Goal: Information Seeking & Learning: Learn about a topic

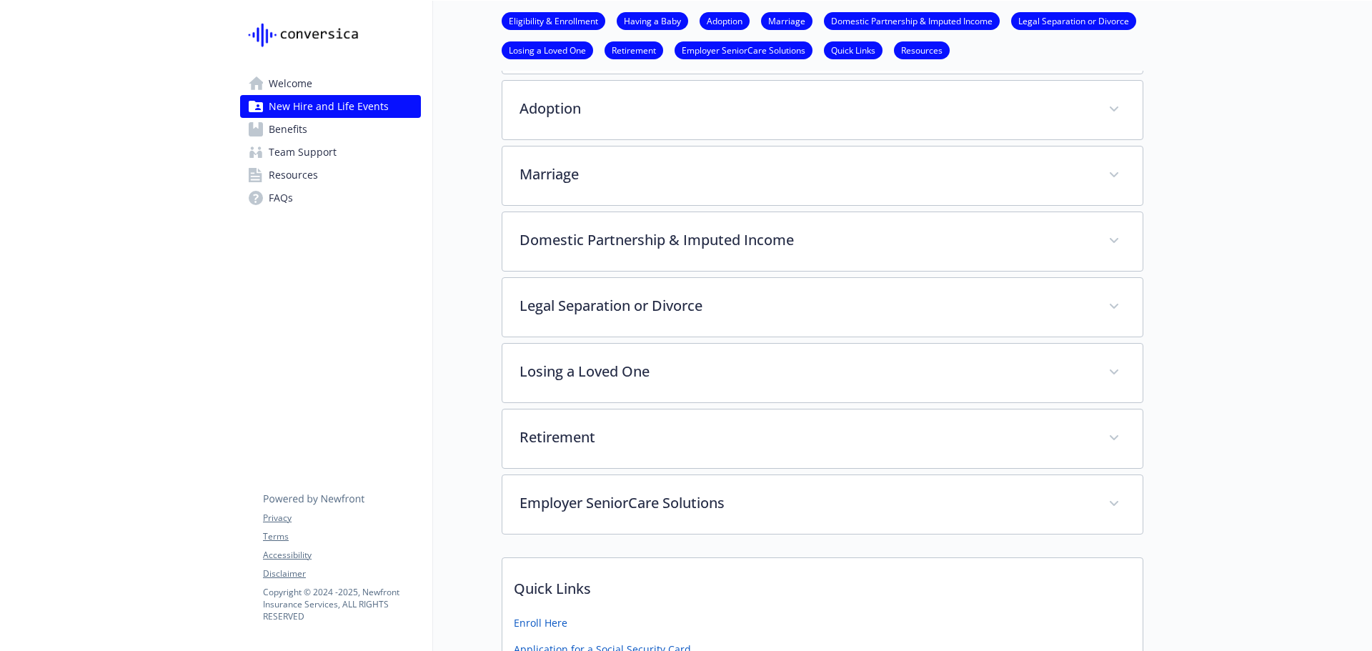
scroll to position [357, 0]
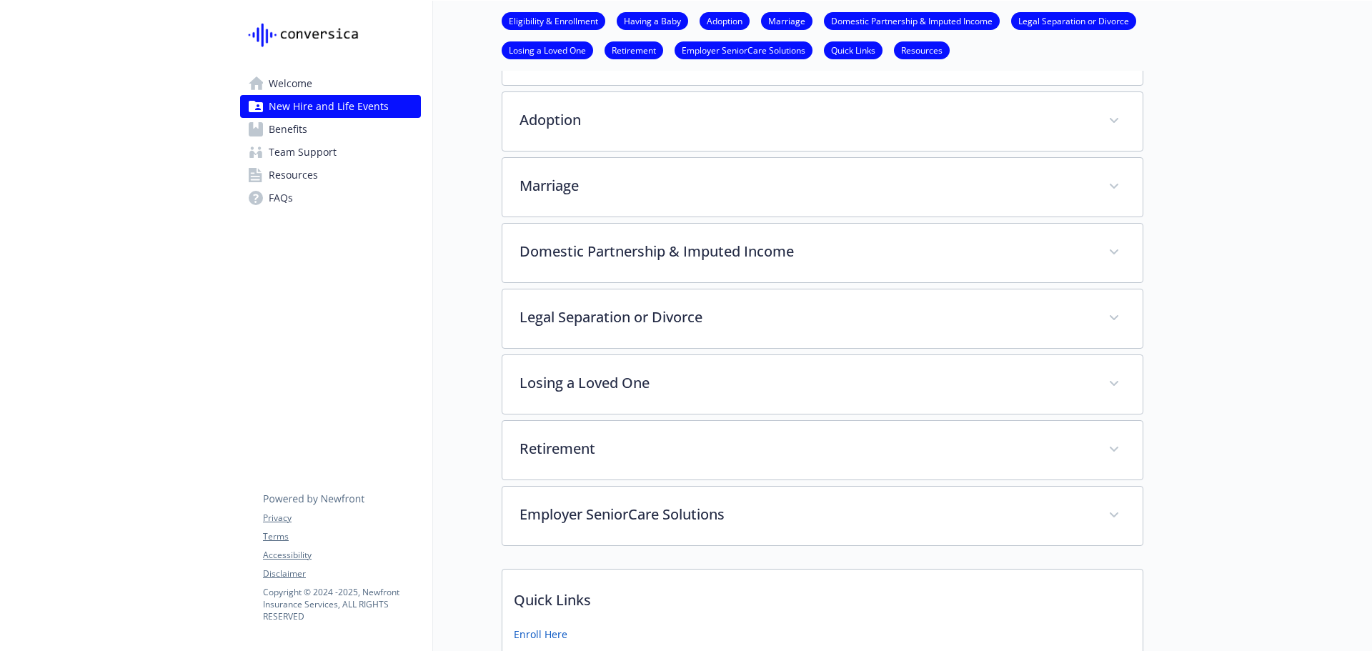
click at [292, 130] on span "Benefits" at bounding box center [288, 129] width 39 height 23
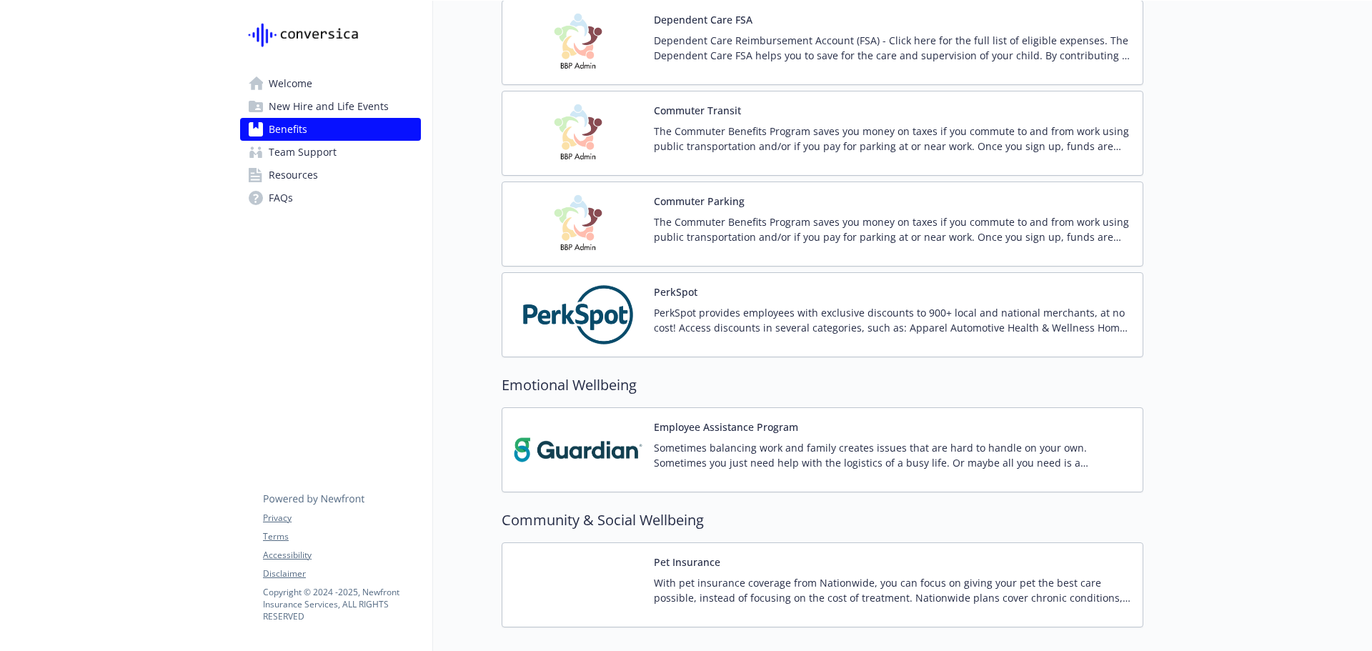
scroll to position [2102, 0]
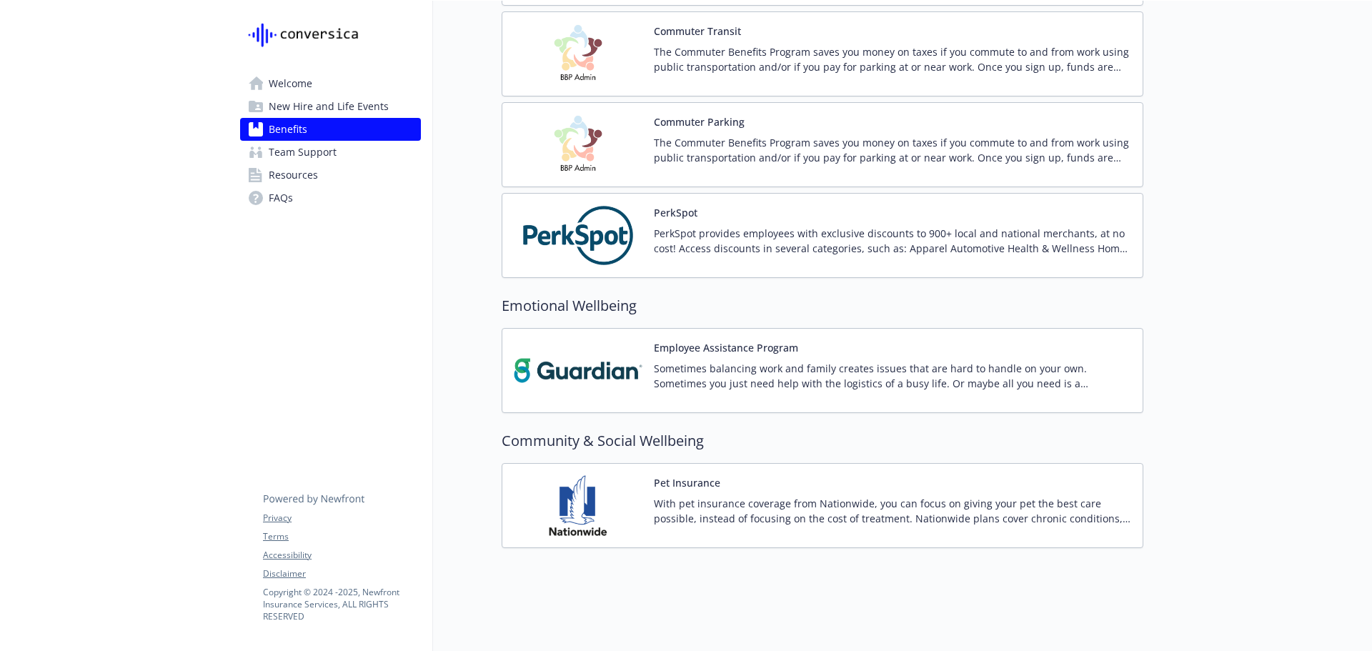
click at [292, 85] on span "Welcome" at bounding box center [291, 83] width 44 height 23
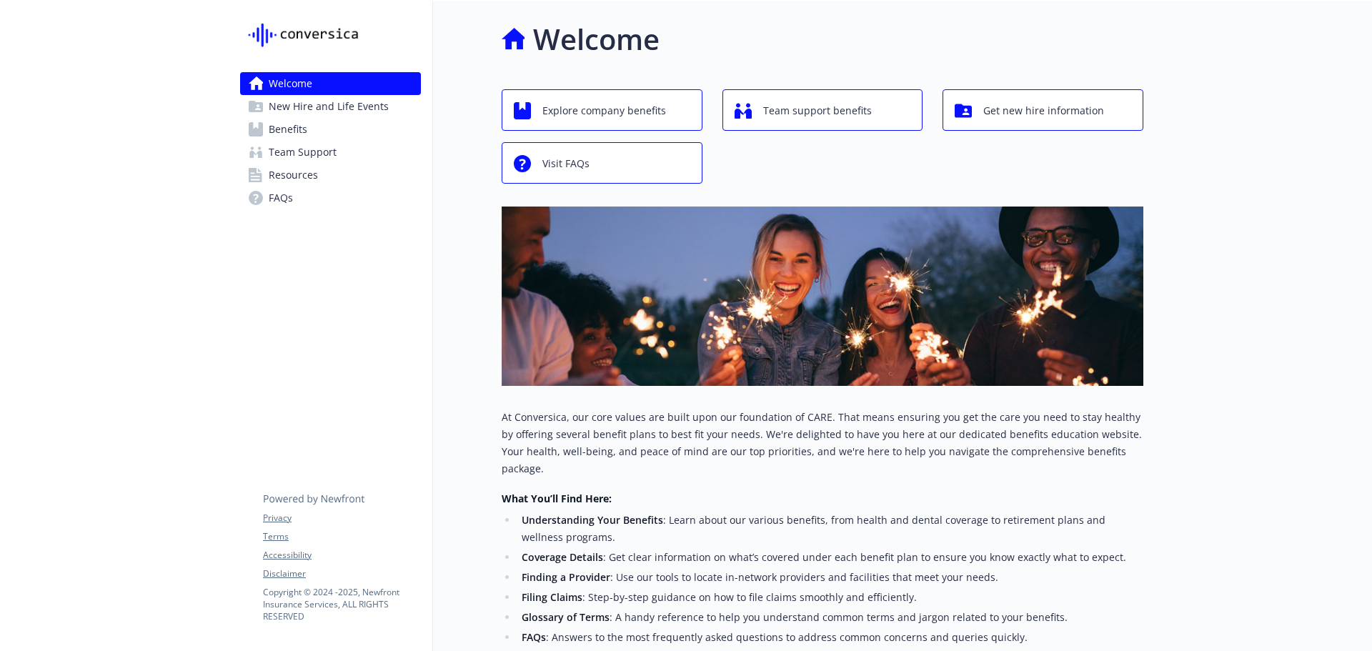
click at [297, 109] on span "New Hire and Life Events" at bounding box center [329, 106] width 120 height 23
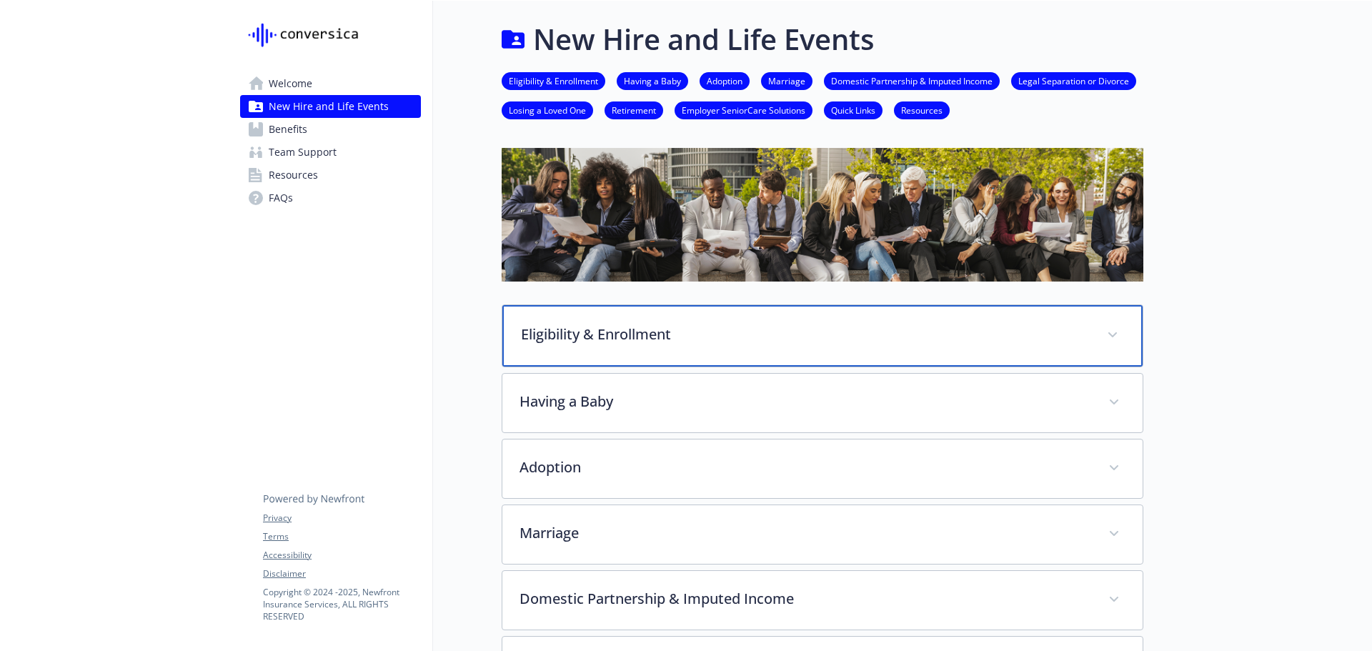
click at [551, 343] on p "Eligibility & Enrollment" at bounding box center [805, 334] width 569 height 21
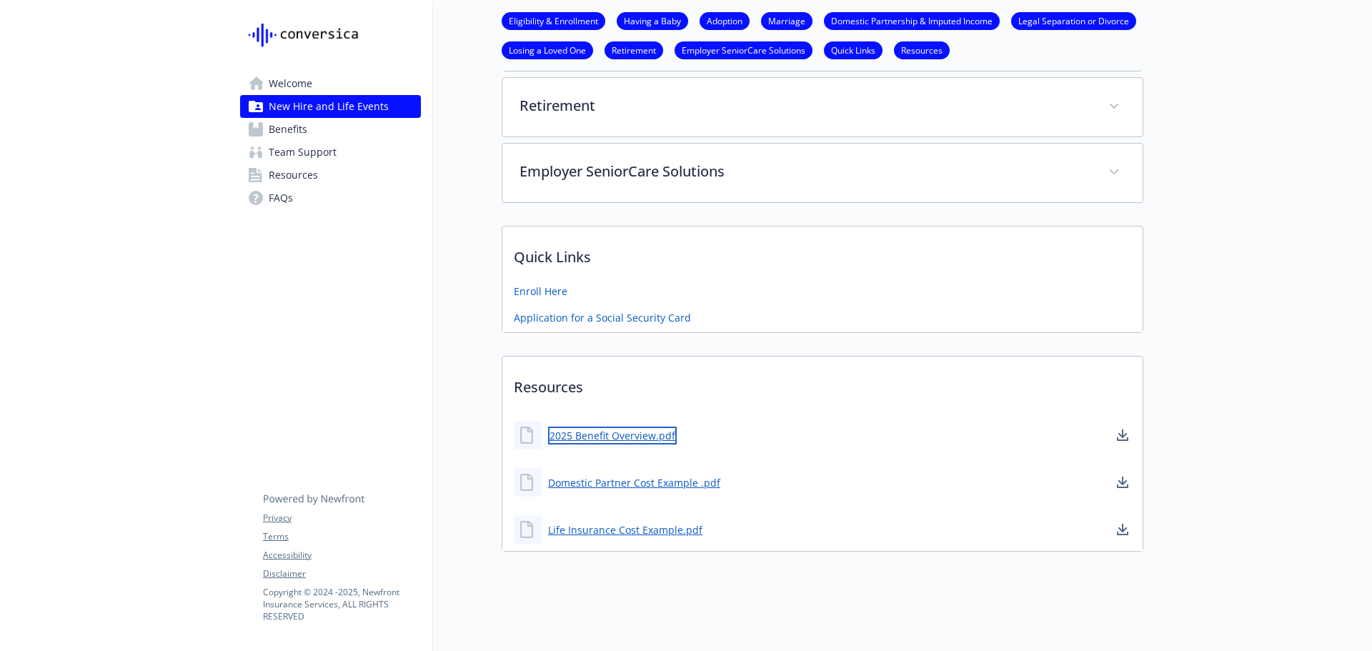
scroll to position [1388, 0]
click at [587, 430] on link "2025 Benefit Overview.pdf" at bounding box center [612, 439] width 129 height 18
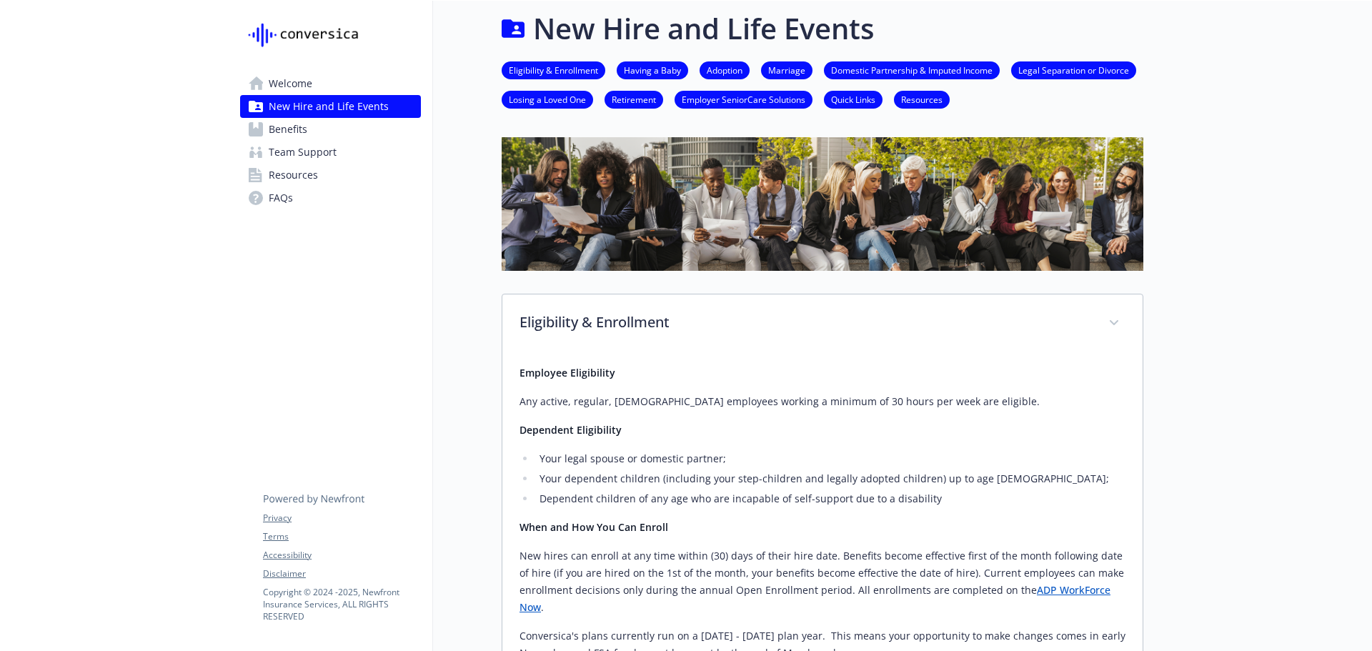
scroll to position [0, 0]
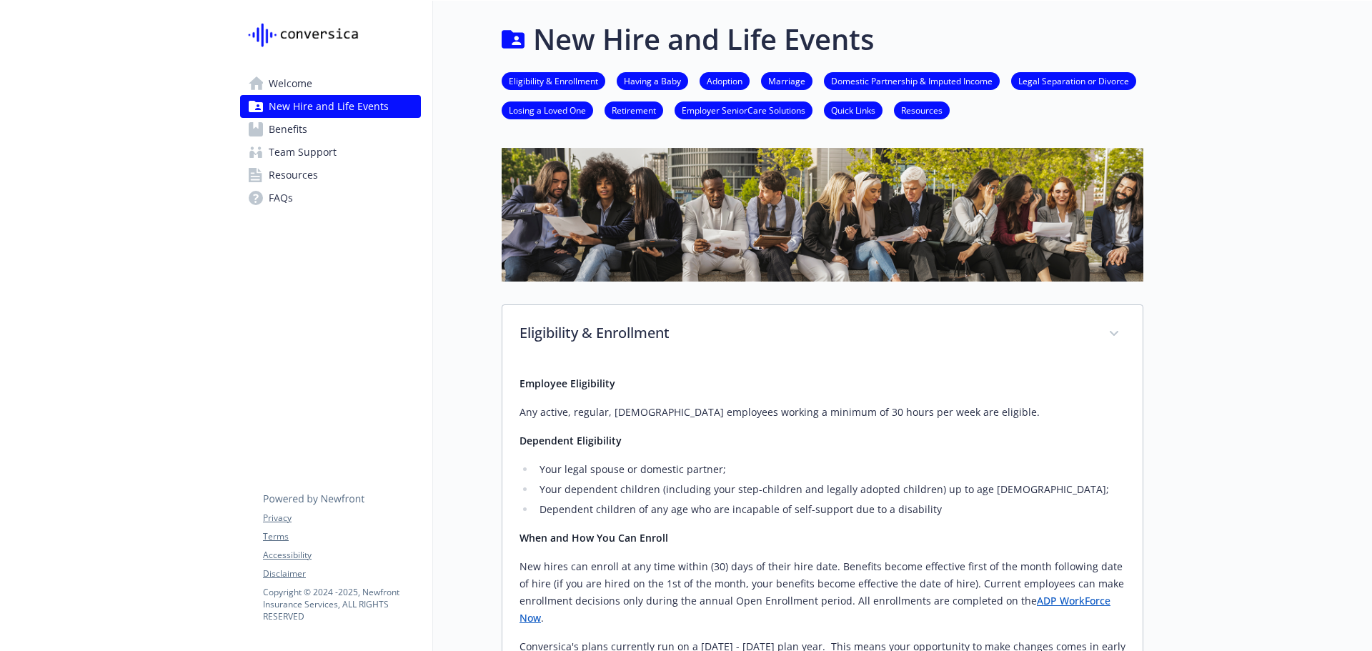
click at [287, 91] on span "Welcome" at bounding box center [291, 83] width 44 height 23
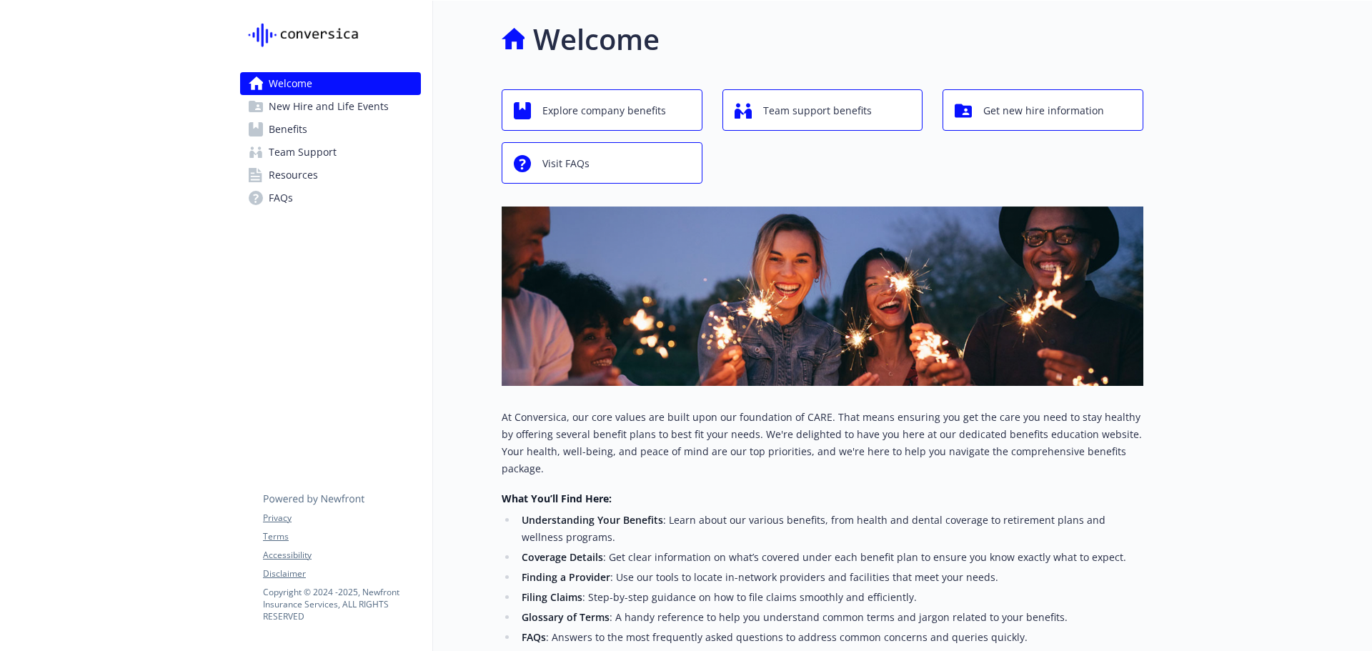
click at [524, 46] on icon at bounding box center [513, 39] width 23 height 23
click at [545, 40] on h1 "Welcome" at bounding box center [596, 39] width 126 height 43
